Goal: Task Accomplishment & Management: Manage account settings

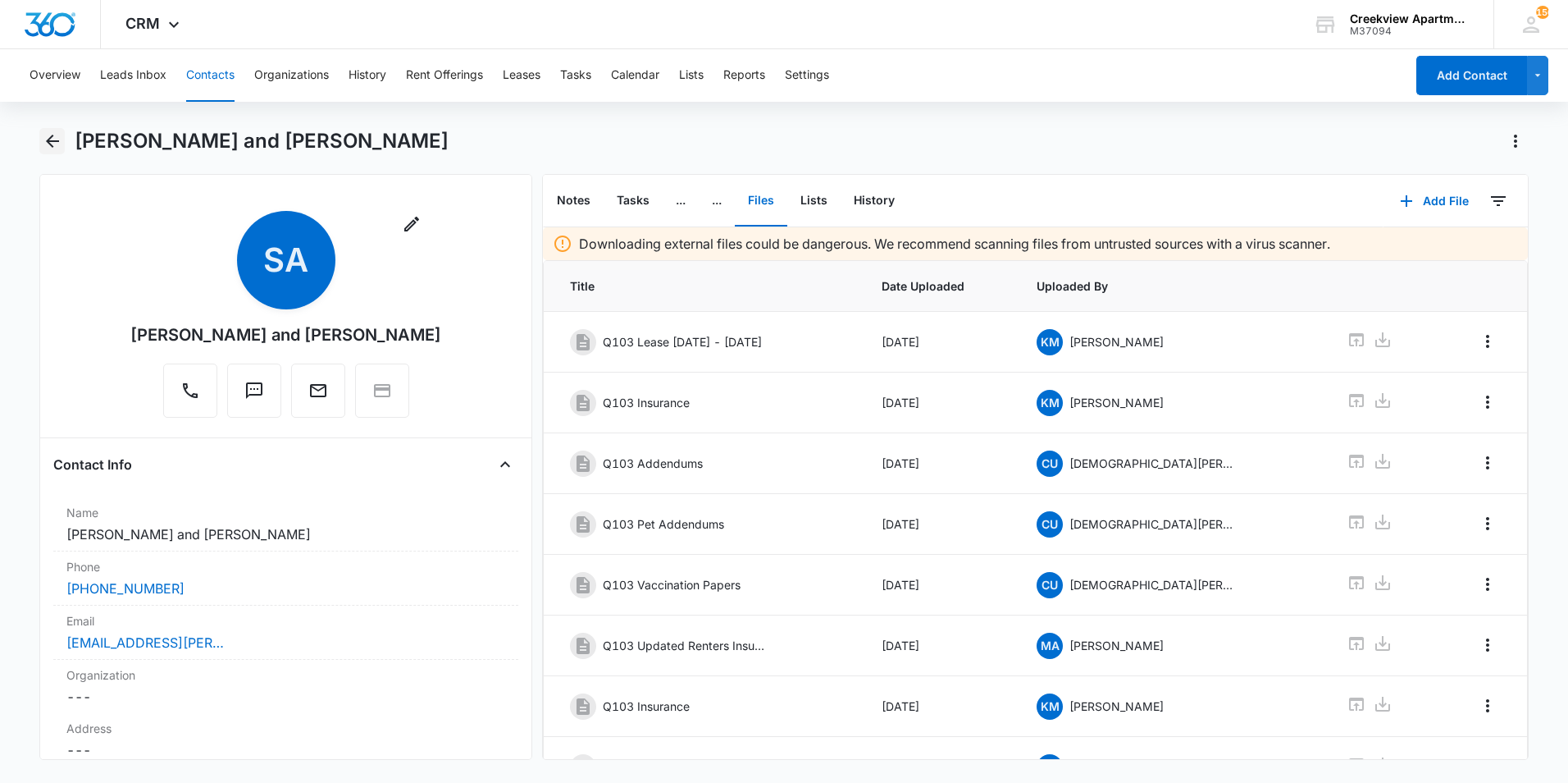
click at [56, 135] on icon "Back" at bounding box center [53, 141] width 20 height 20
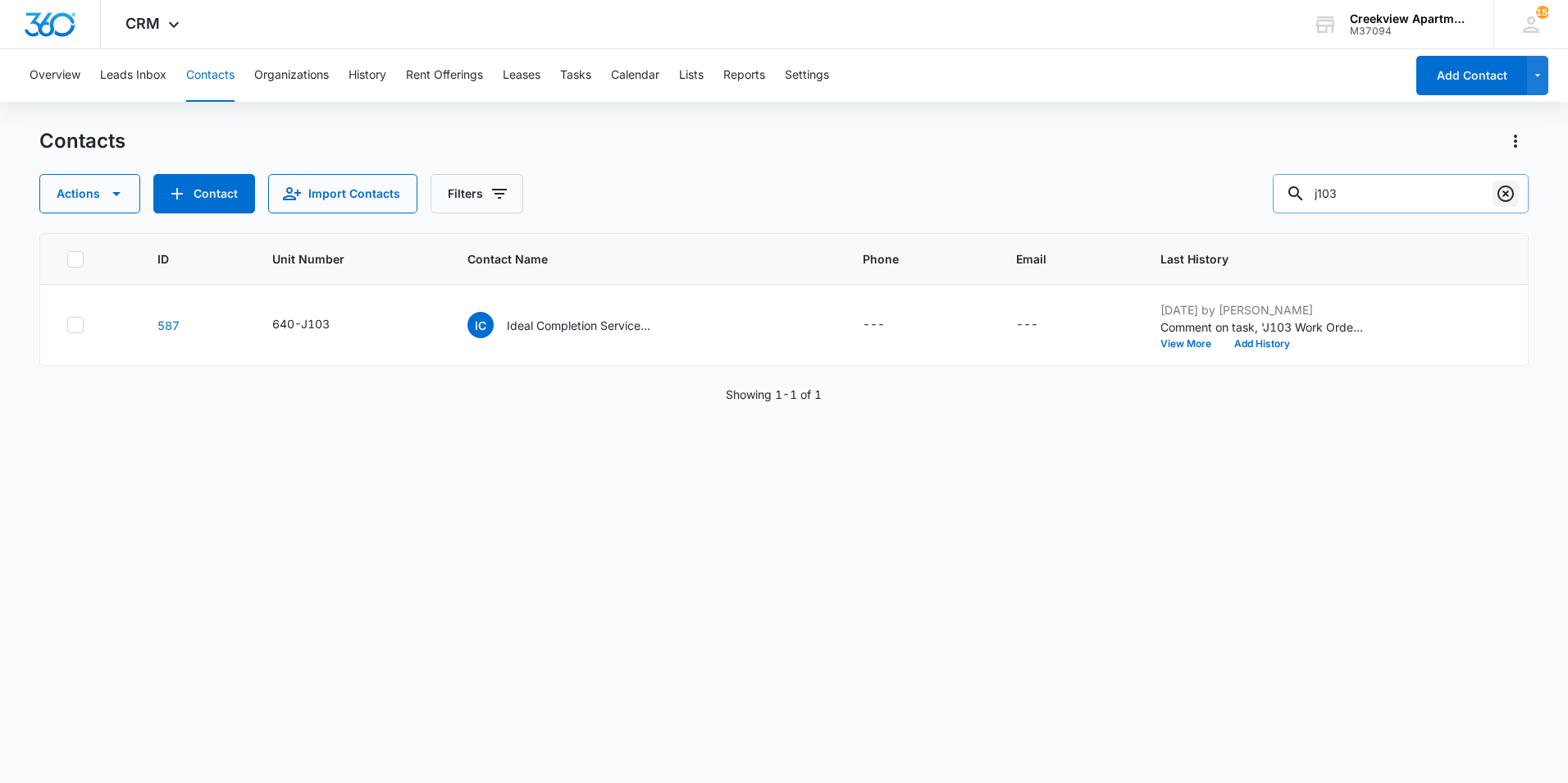
click at [1505, 199] on icon "Clear" at bounding box center [1506, 194] width 20 height 20
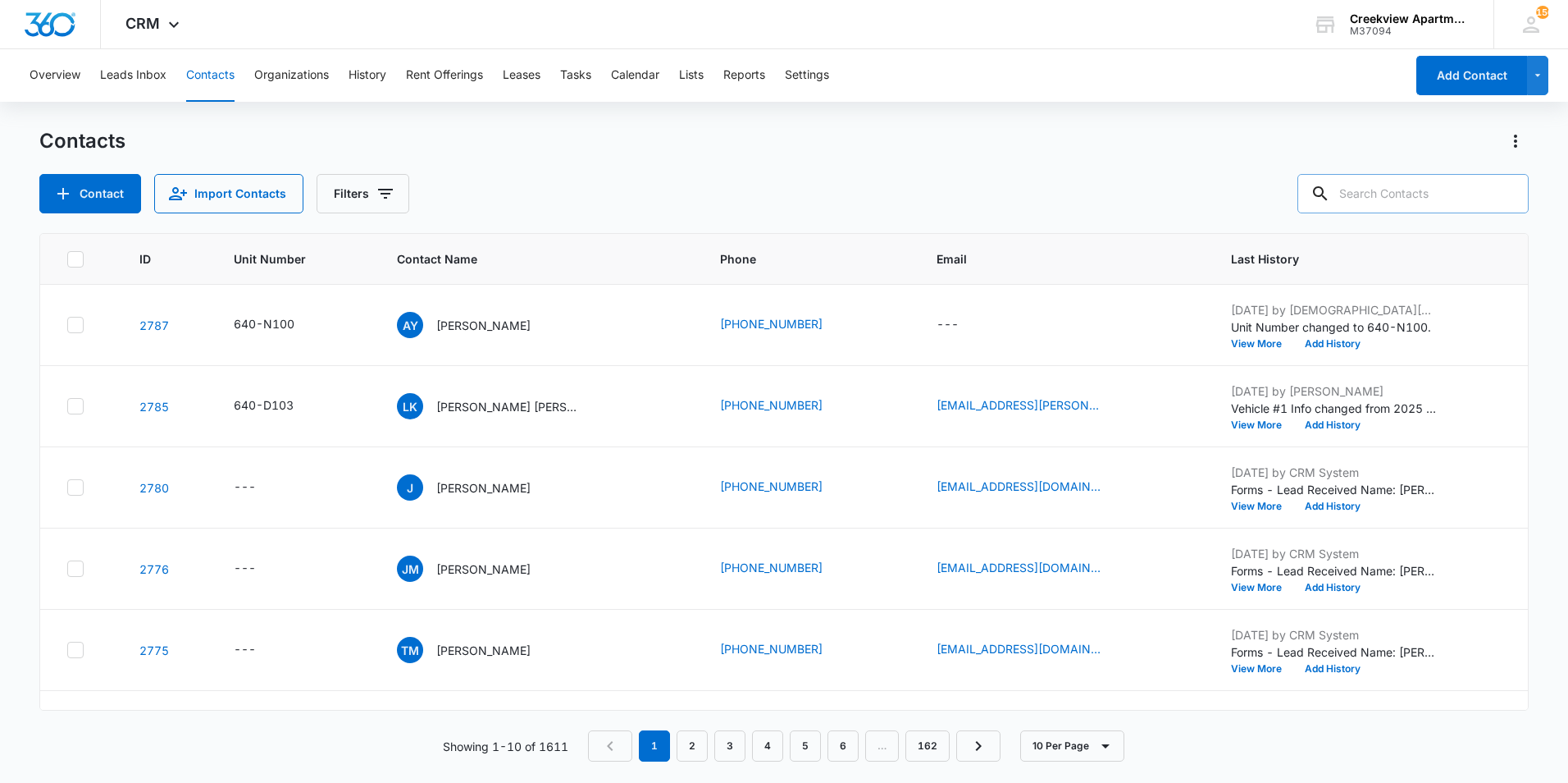
click at [1471, 192] on input "text" at bounding box center [1414, 194] width 231 height 39
click at [1407, 184] on input "text" at bounding box center [1414, 194] width 231 height 39
click at [1408, 180] on input "text" at bounding box center [1414, 194] width 231 height 39
click at [1377, 146] on div "Contacts" at bounding box center [784, 141] width 1490 height 26
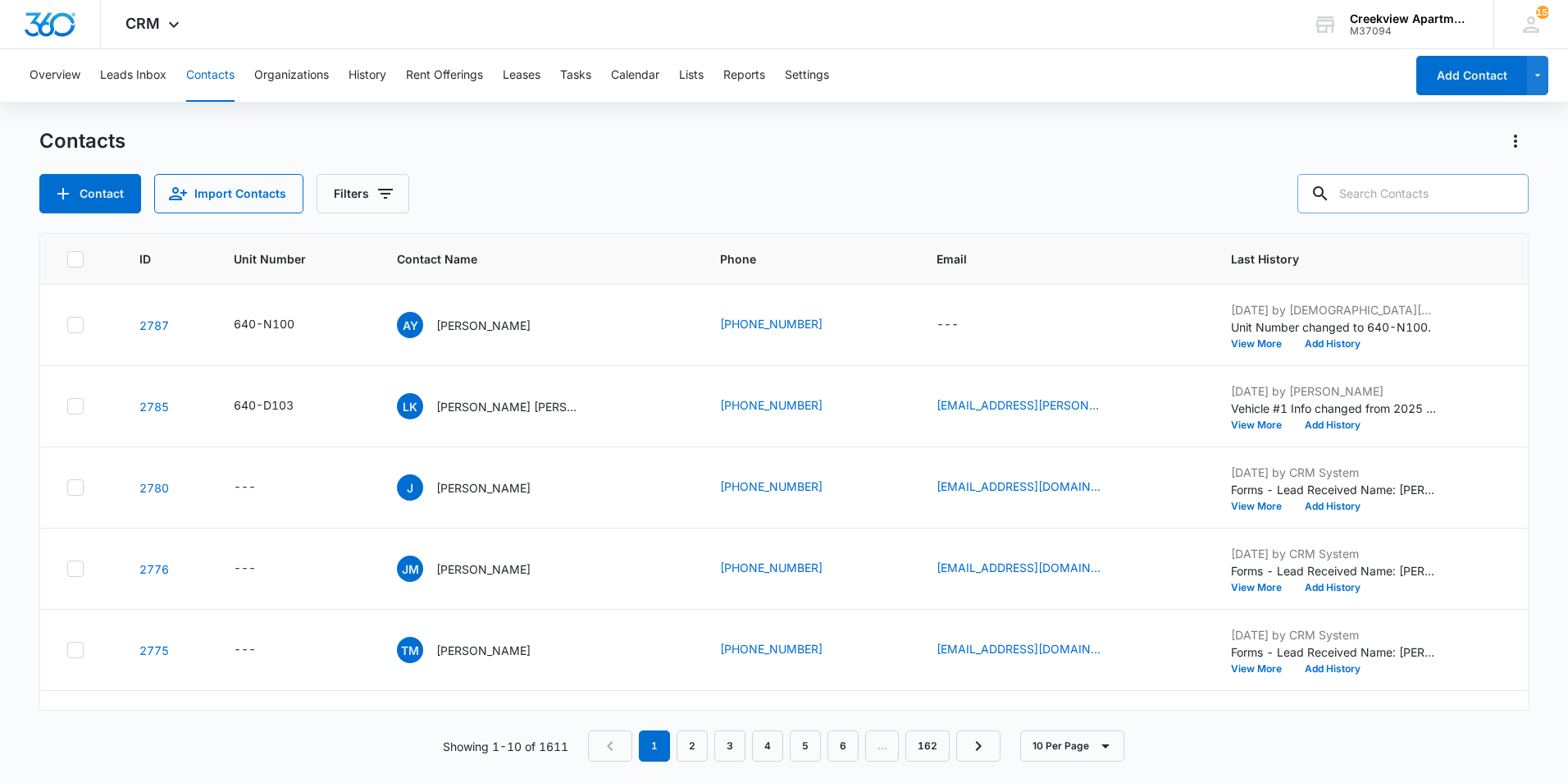
drag, startPoint x: 1377, startPoint y: 146, endPoint x: 1386, endPoint y: 188, distance: 43.0
click at [1386, 188] on input "text" at bounding box center [1414, 194] width 231 height 39
click at [1387, 188] on input "text" at bounding box center [1414, 194] width 231 height 39
click at [1393, 188] on input "text" at bounding box center [1414, 194] width 231 height 39
click at [1395, 188] on input "text" at bounding box center [1414, 194] width 231 height 39
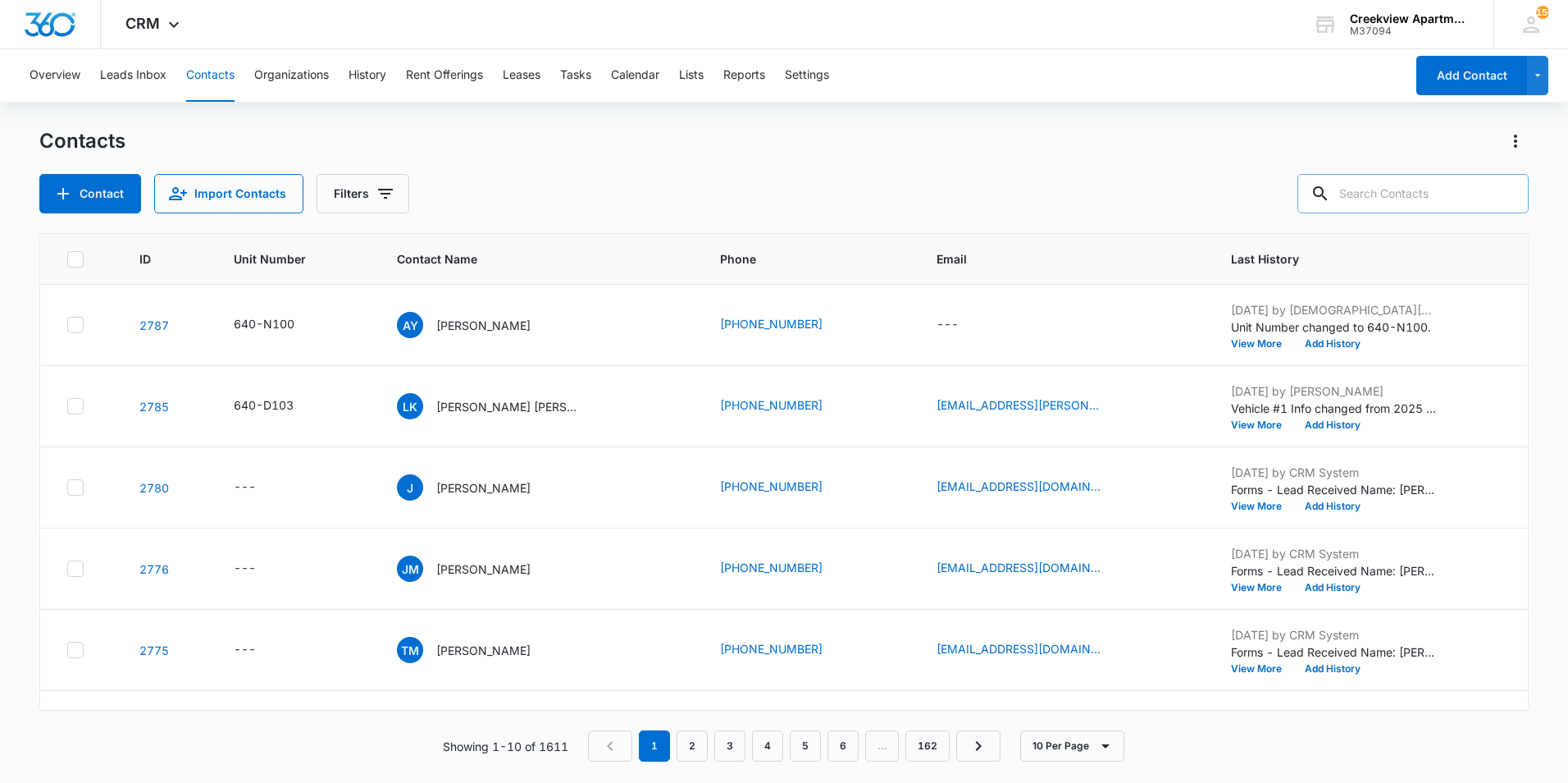
click at [1396, 188] on input "text" at bounding box center [1414, 194] width 231 height 39
click at [1395, 188] on input "text" at bounding box center [1414, 194] width 231 height 39
click at [1394, 188] on input "text" at bounding box center [1414, 194] width 231 height 39
type input "a302"
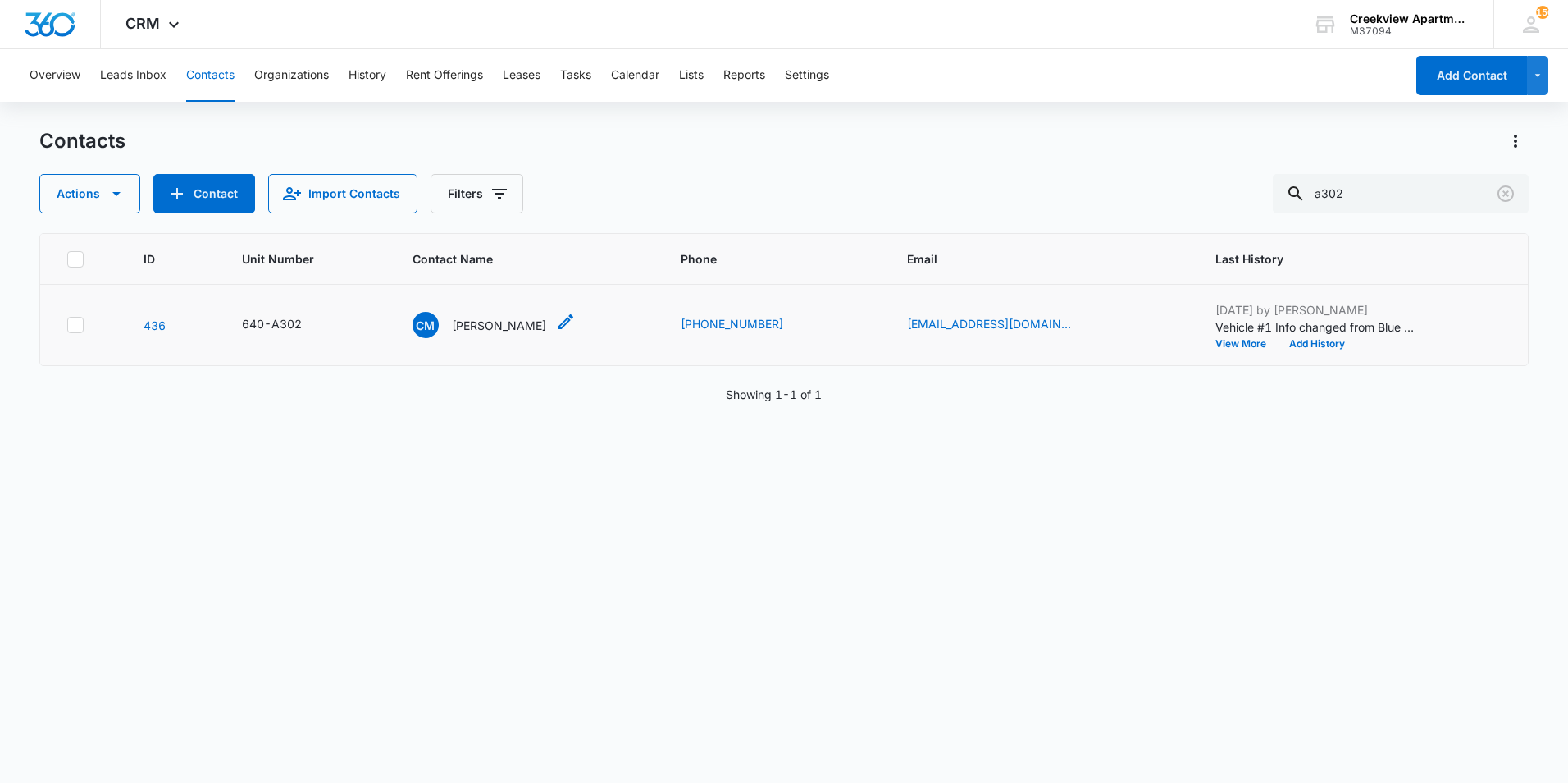
click at [516, 322] on p "[PERSON_NAME]" at bounding box center [498, 325] width 94 height 17
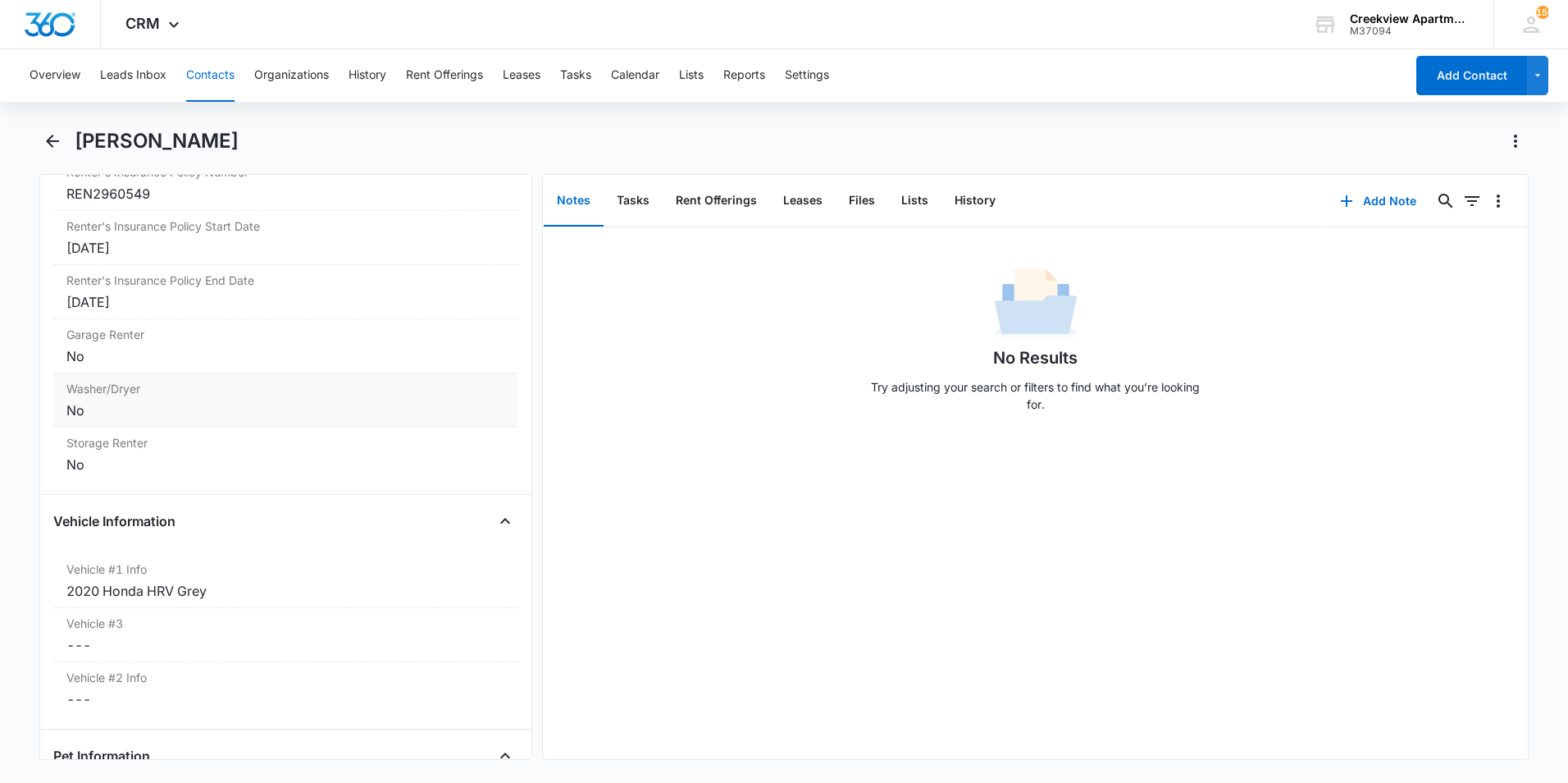
scroll to position [1945, 0]
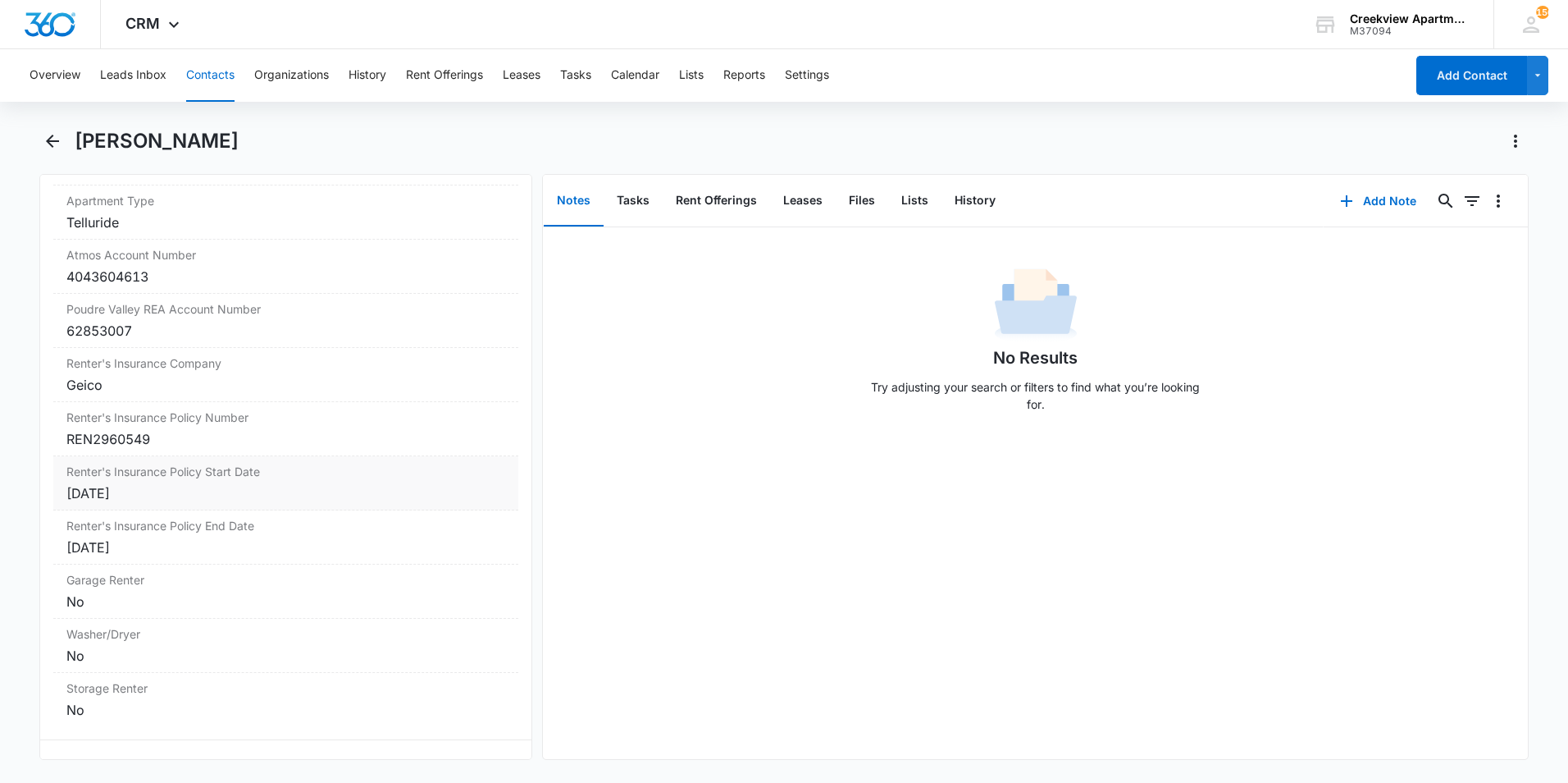
click at [180, 494] on div "[DATE]" at bounding box center [286, 493] width 439 height 20
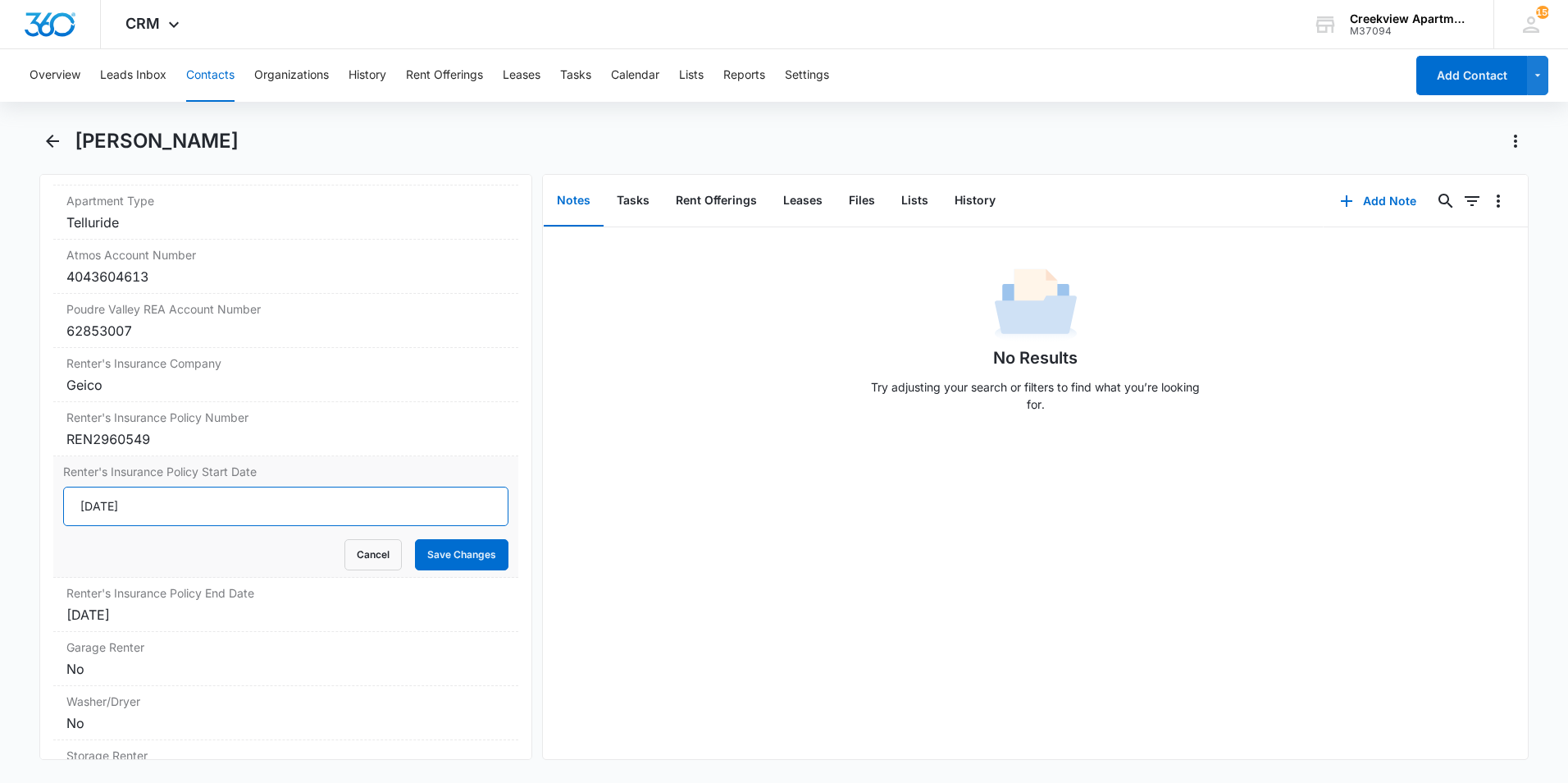
click at [171, 517] on input "[DATE]" at bounding box center [285, 507] width 446 height 39
type input "[DATE]"
click at [221, 614] on div "[DATE]" at bounding box center [286, 614] width 439 height 20
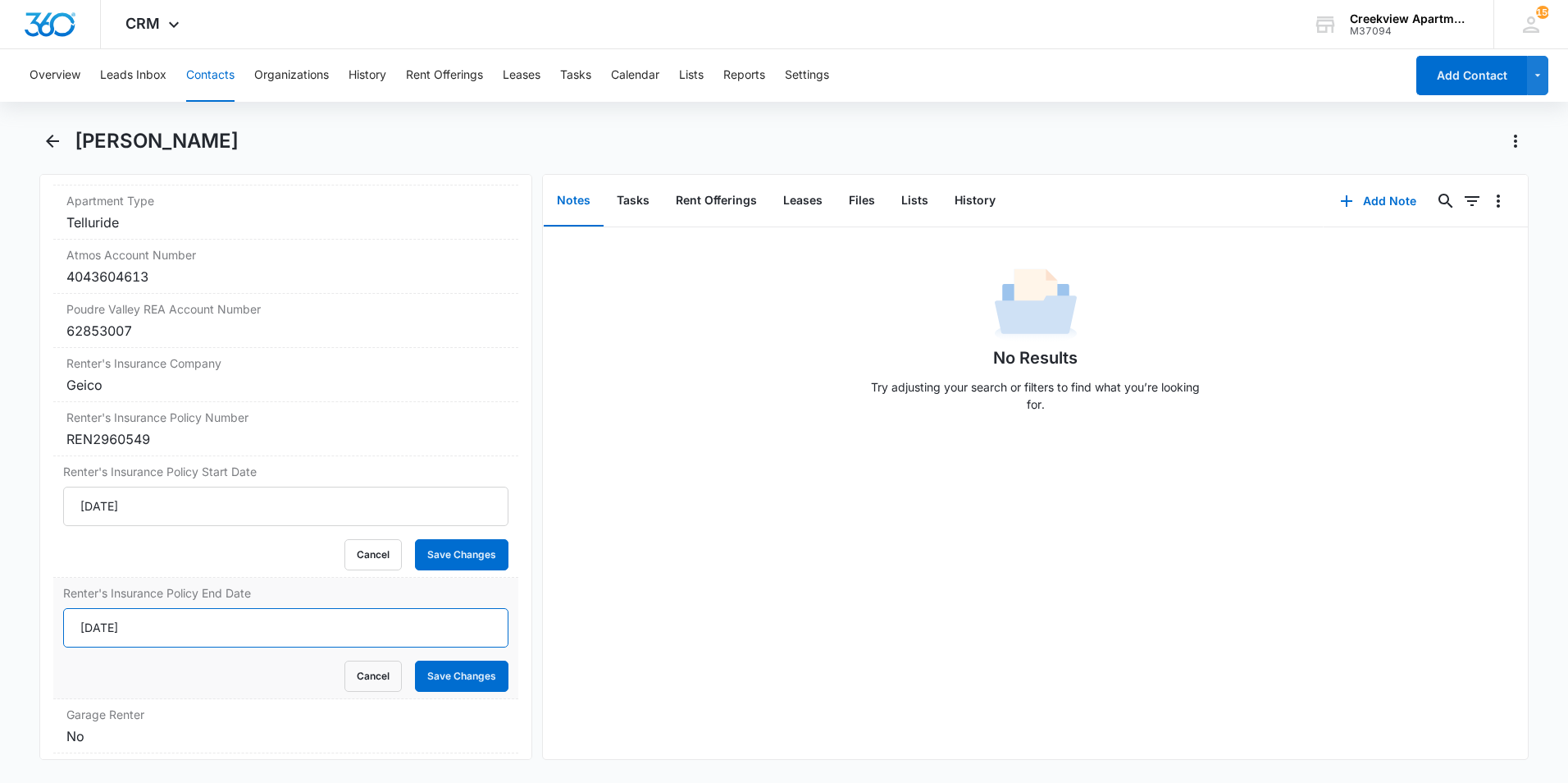
click at [178, 620] on input "[DATE]" at bounding box center [285, 628] width 446 height 39
type input "[DATE]"
click at [443, 541] on button "Save Changes" at bounding box center [462, 554] width 93 height 31
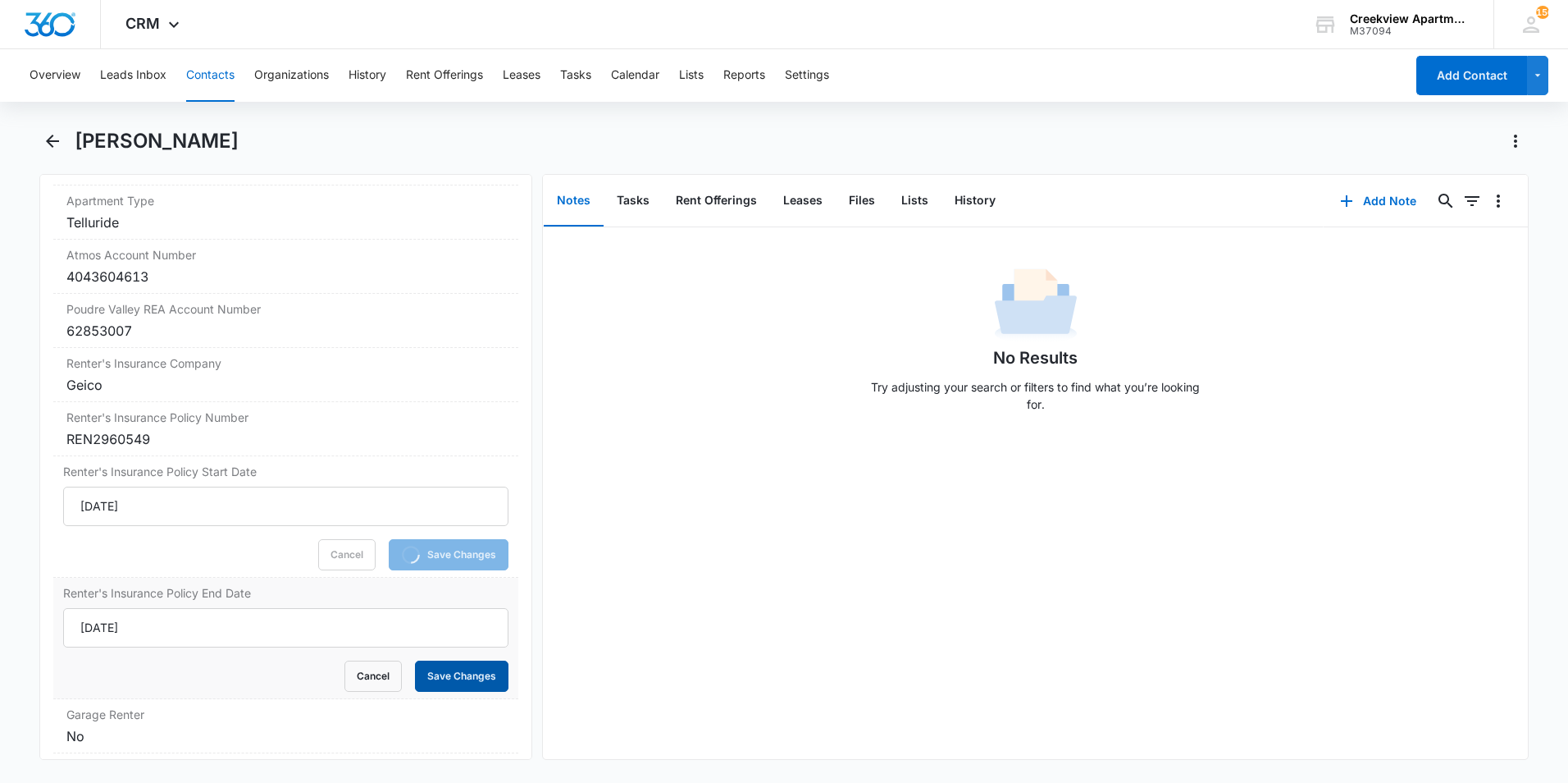
click at [466, 666] on button "Save Changes" at bounding box center [462, 676] width 93 height 31
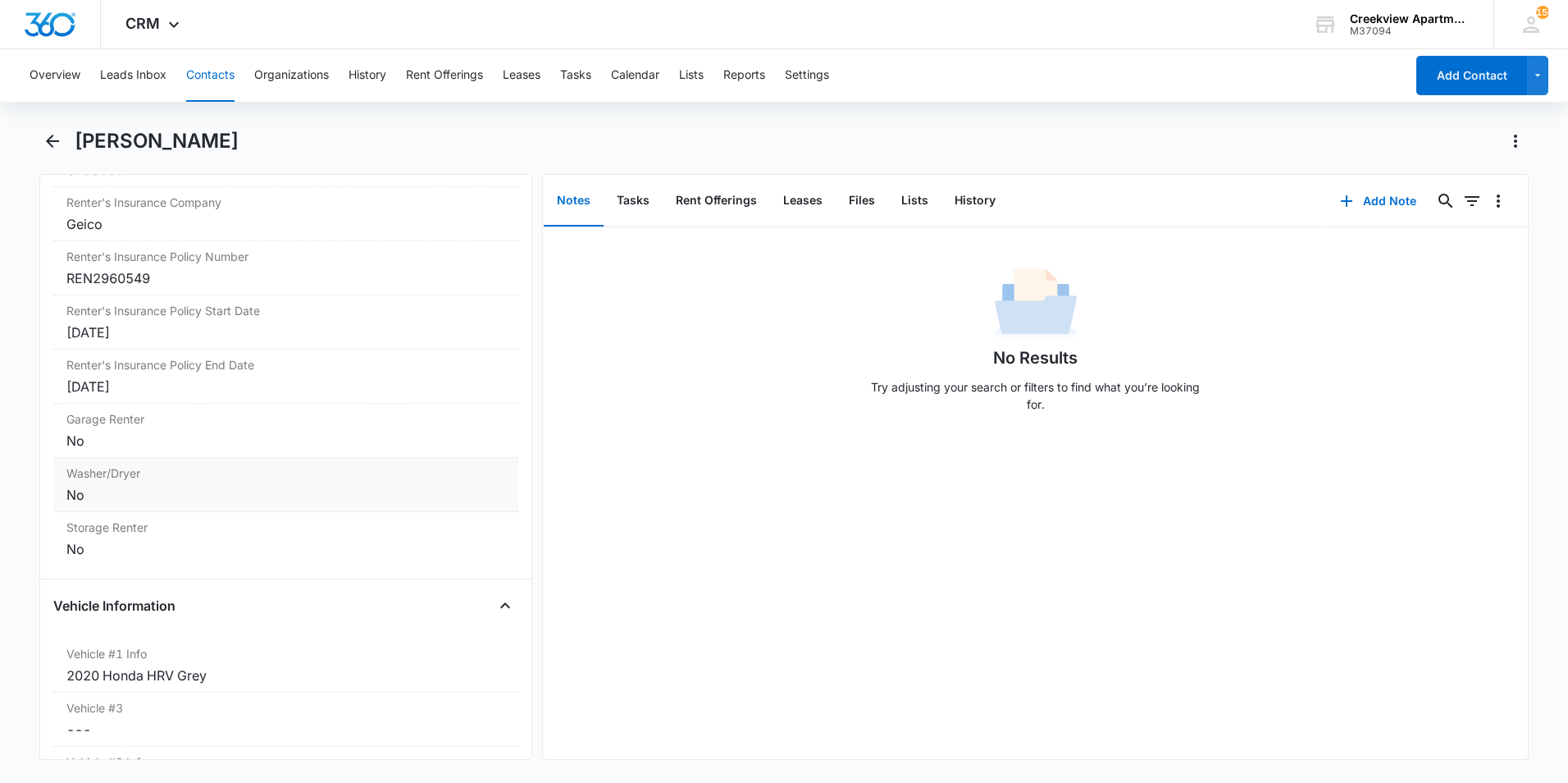
scroll to position [2110, 0]
click at [210, 71] on button "Contacts" at bounding box center [211, 75] width 48 height 53
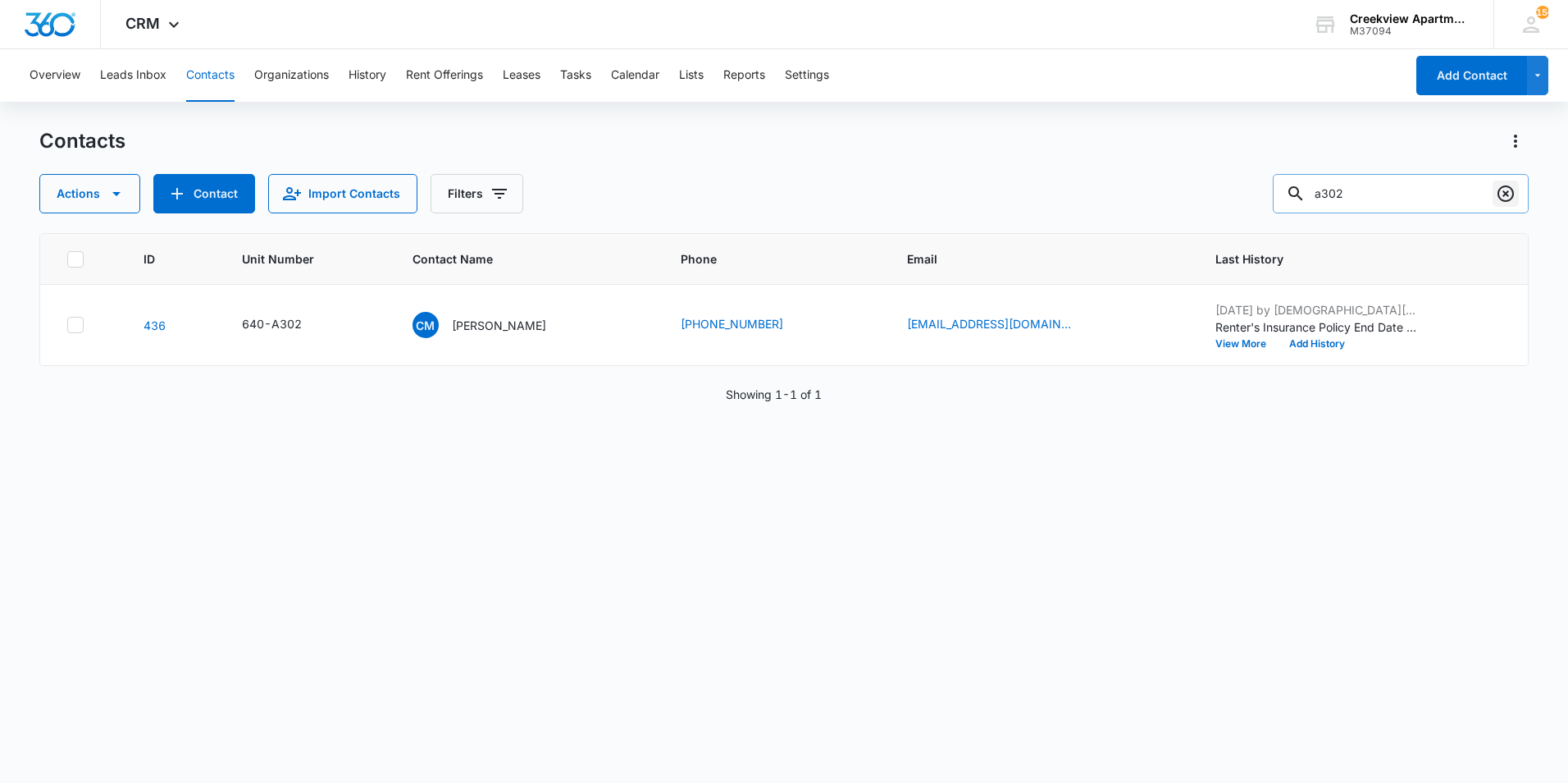
click at [1510, 188] on icon "Clear" at bounding box center [1506, 194] width 20 height 20
